Goal: Task Accomplishment & Management: Use online tool/utility

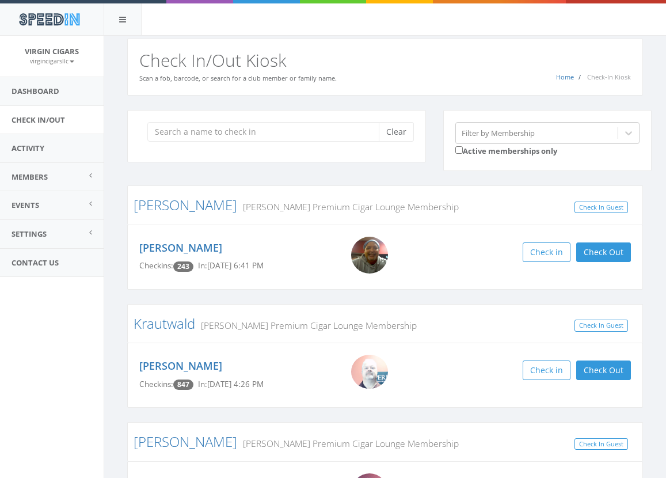
scroll to position [218, 0]
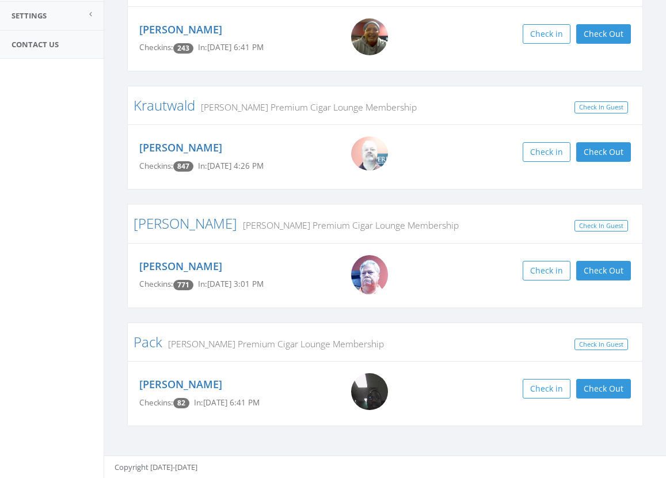
click at [37, 147] on aside "Virgin Cigars [DEMOGRAPHIC_DATA] My Profile Logout Dashboard Check In/Out Activ…" at bounding box center [52, 39] width 104 height 442
click at [608, 38] on button "Check Out" at bounding box center [603, 34] width 55 height 20
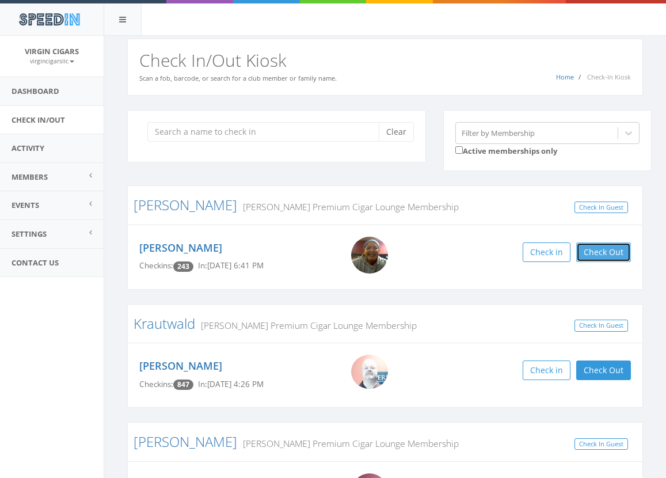
click at [610, 243] on button "Check Out" at bounding box center [603, 252] width 55 height 20
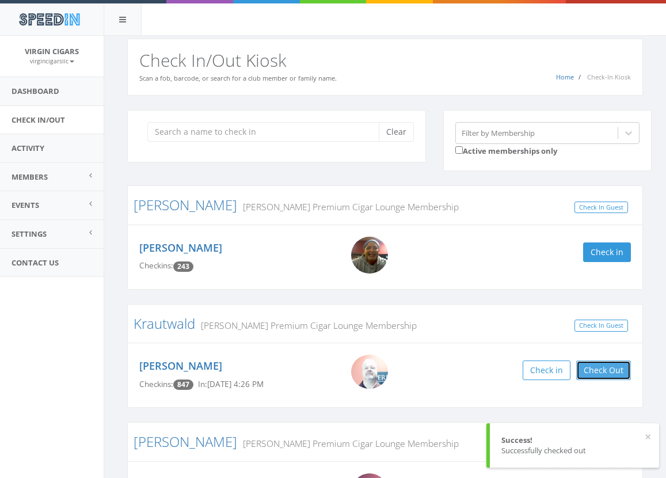
drag, startPoint x: 610, startPoint y: 365, endPoint x: 549, endPoint y: 336, distance: 67.2
click at [610, 364] on button "Check Out" at bounding box center [603, 370] width 55 height 20
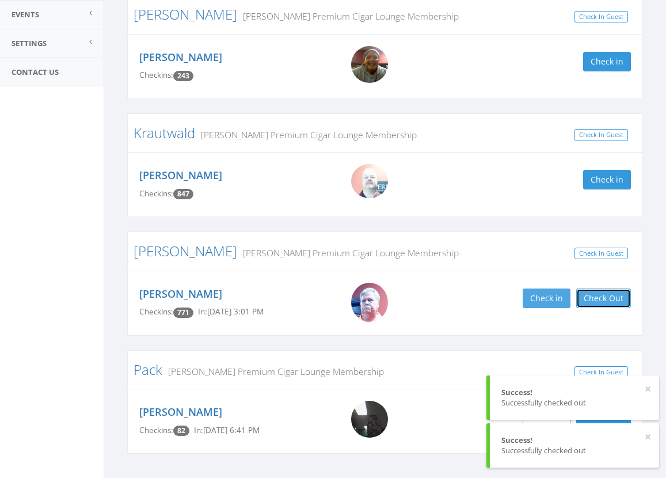
drag, startPoint x: 612, startPoint y: 300, endPoint x: 554, endPoint y: 303, distance: 58.2
click at [612, 300] on button "Check Out" at bounding box center [603, 298] width 55 height 20
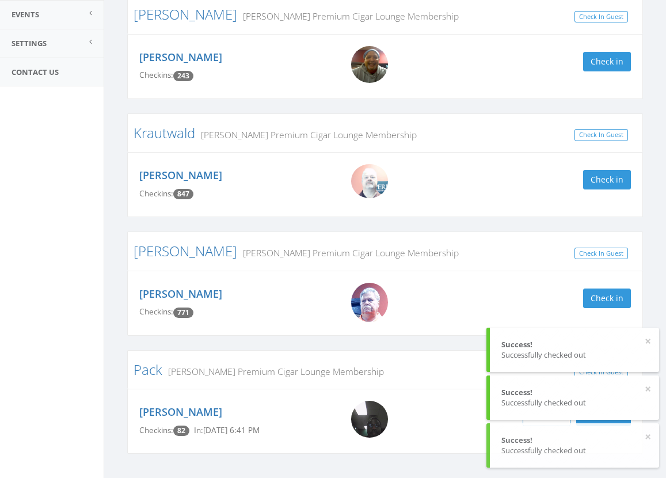
scroll to position [218, 0]
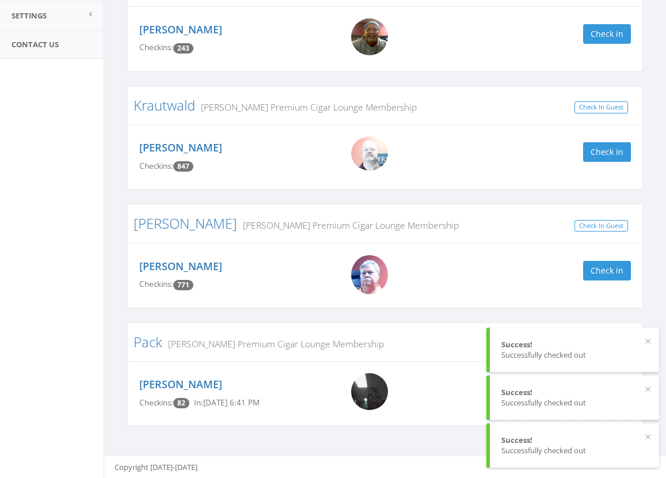
click at [448, 265] on div "Check in" at bounding box center [533, 271] width 195 height 20
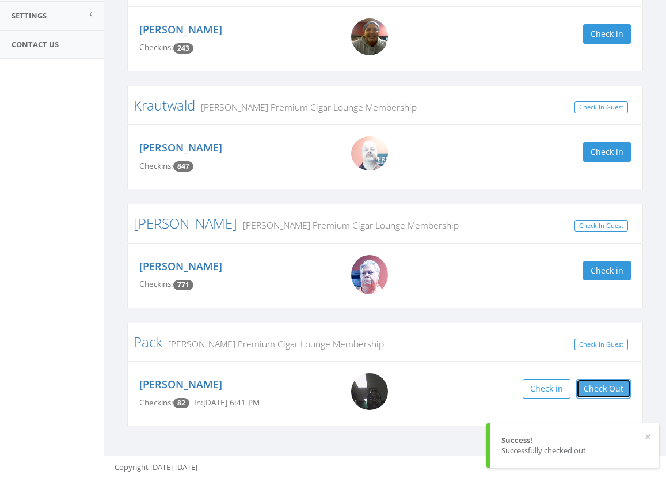
click at [611, 388] on button "Check Out" at bounding box center [603, 389] width 55 height 20
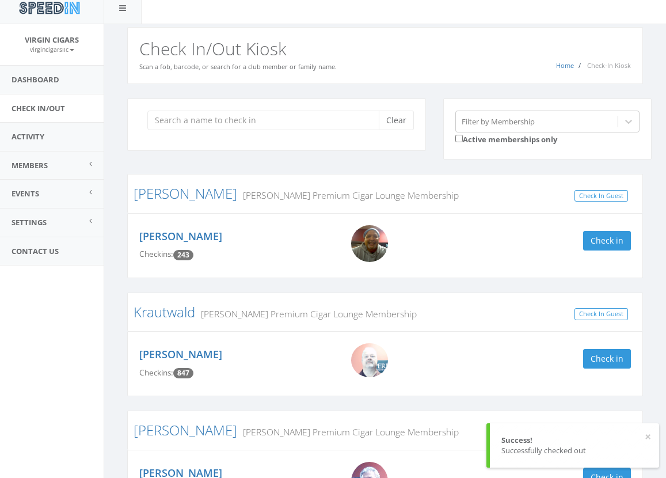
scroll to position [0, 0]
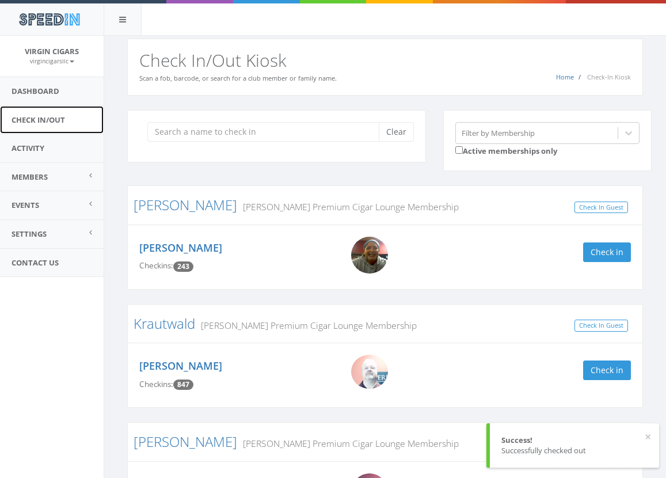
click at [51, 122] on link "Check In/Out" at bounding box center [52, 120] width 104 height 28
